Goal: Task Accomplishment & Management: Use online tool/utility

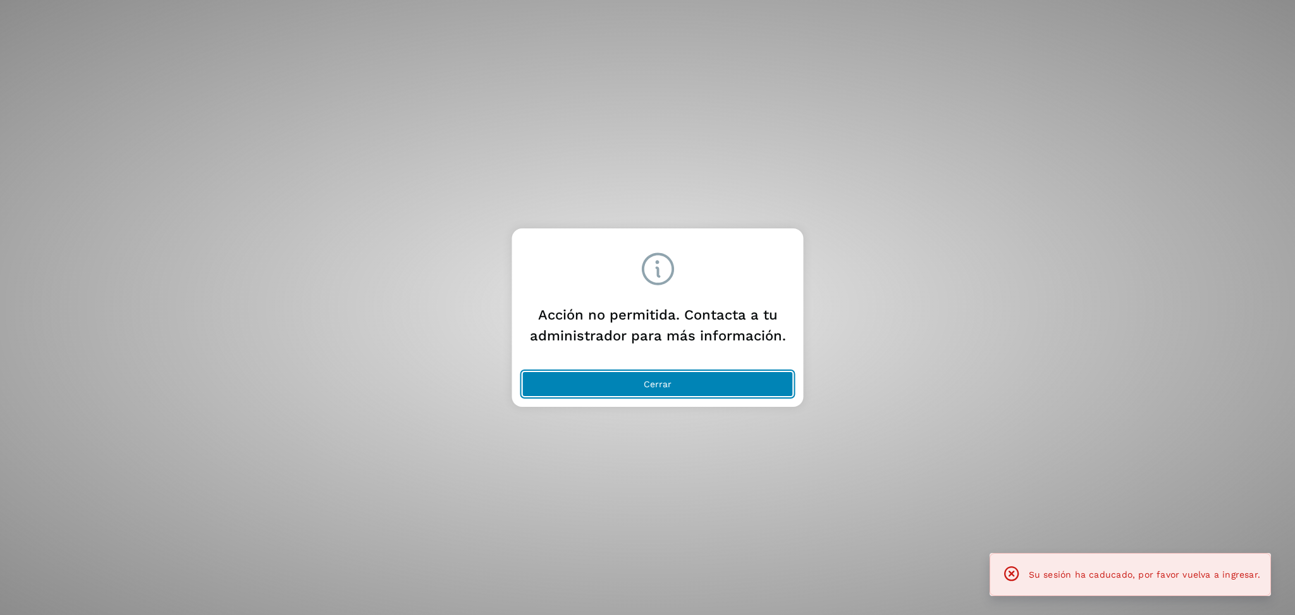
click at [684, 387] on button "Cerrar" at bounding box center [657, 383] width 271 height 25
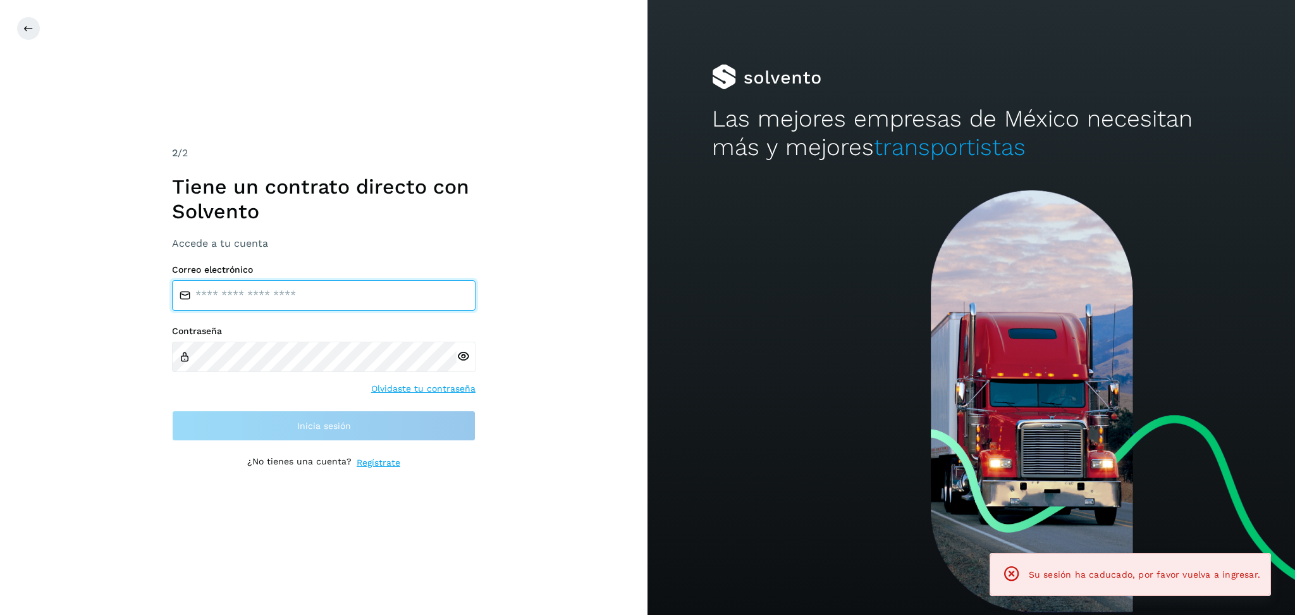
type input "**********"
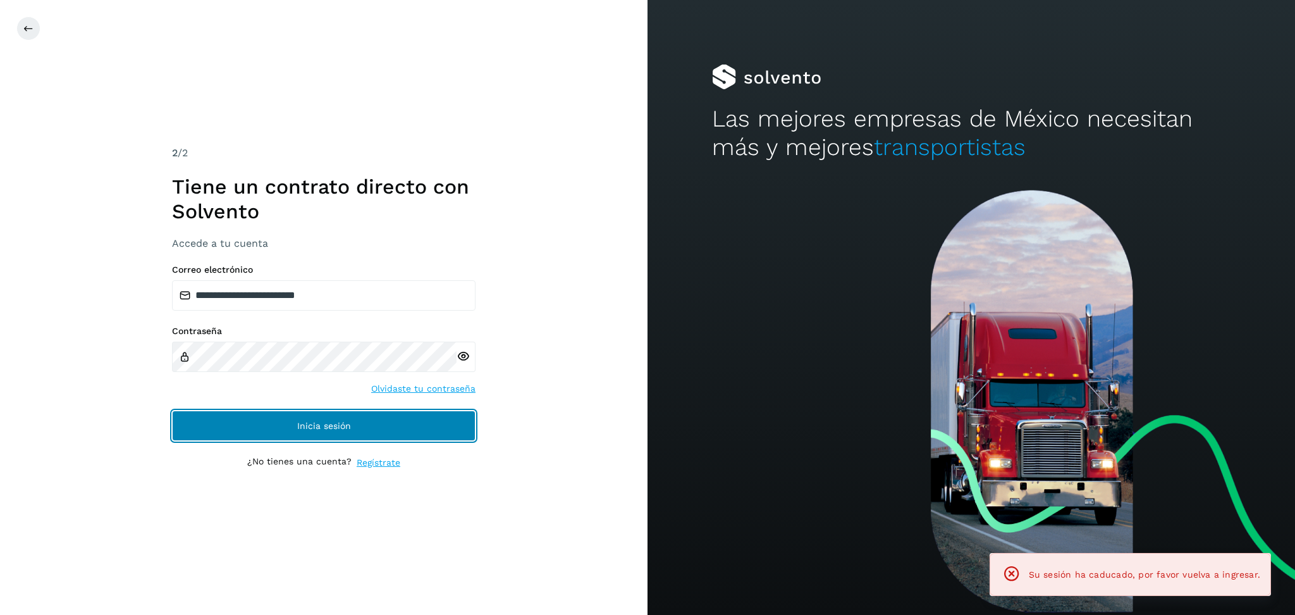
click at [324, 422] on span "Inicia sesión" at bounding box center [324, 425] width 54 height 9
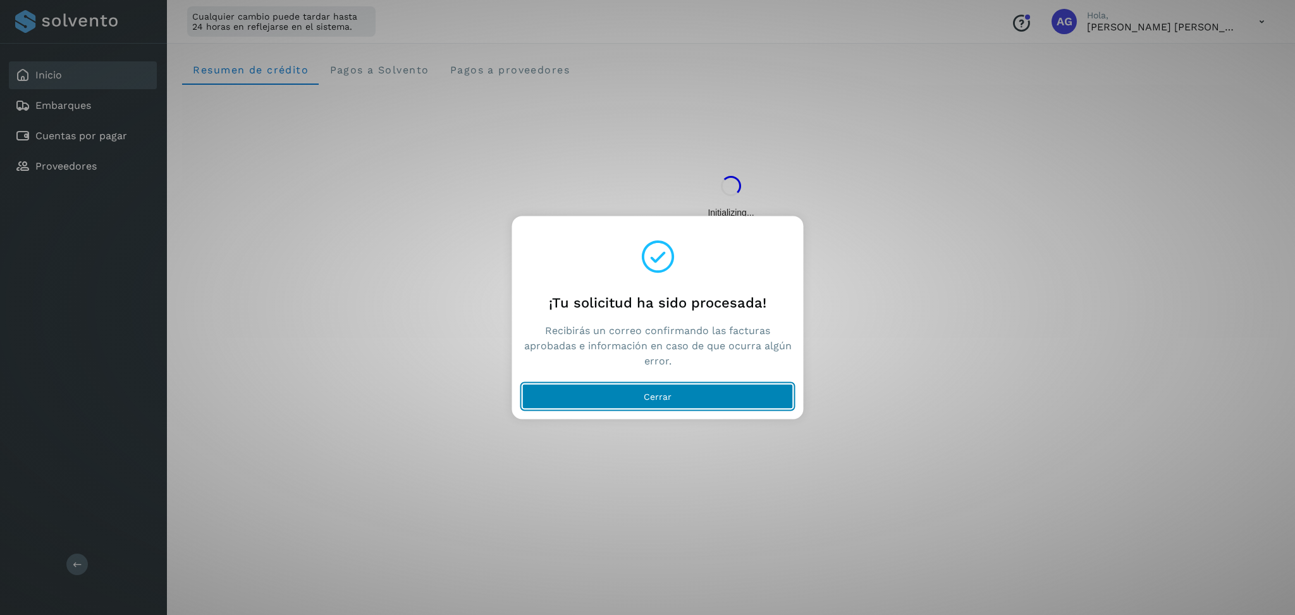
click at [678, 408] on button "Cerrar" at bounding box center [657, 396] width 271 height 25
